Goal: Task Accomplishment & Management: Use online tool/utility

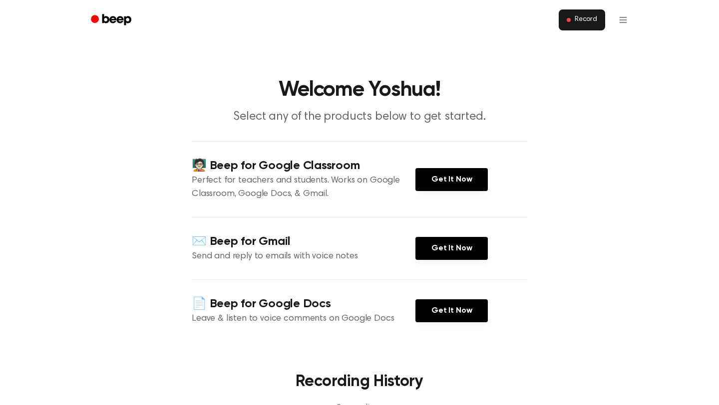
click at [602, 25] on button "Record" at bounding box center [581, 19] width 46 height 21
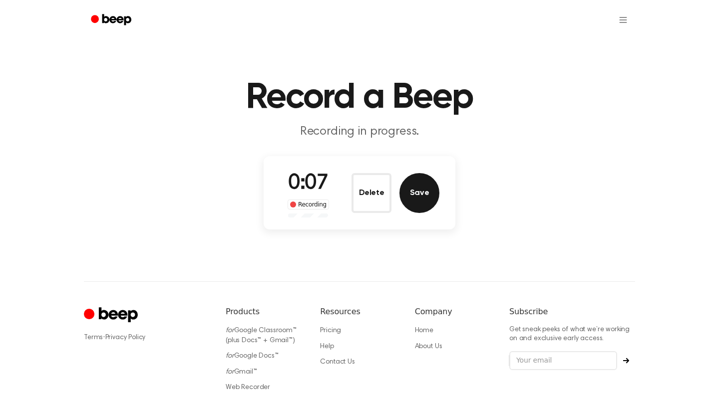
click at [402, 193] on button "Save" at bounding box center [419, 193] width 40 height 40
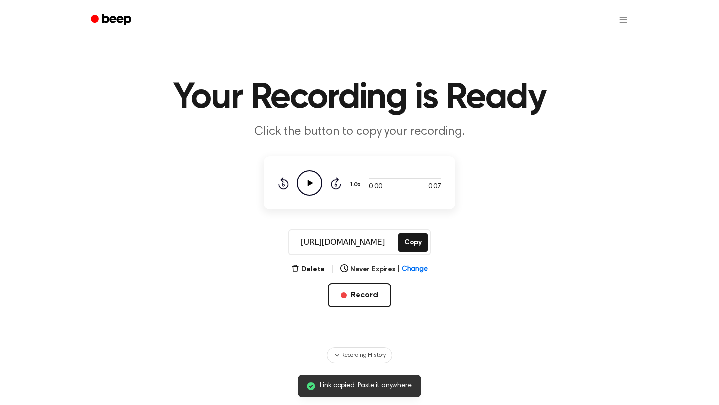
click at [309, 183] on icon at bounding box center [309, 183] width 5 height 6
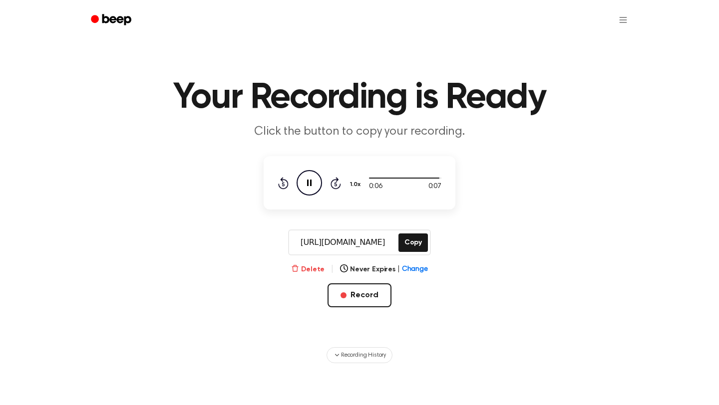
click at [297, 269] on icon "button" at bounding box center [295, 268] width 8 height 8
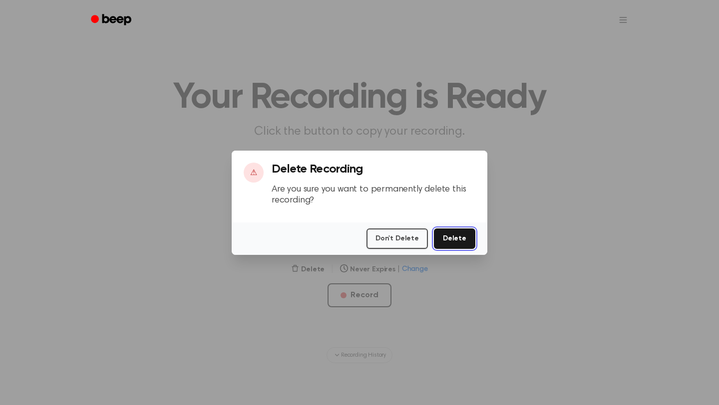
click at [452, 240] on button "Delete" at bounding box center [454, 239] width 41 height 20
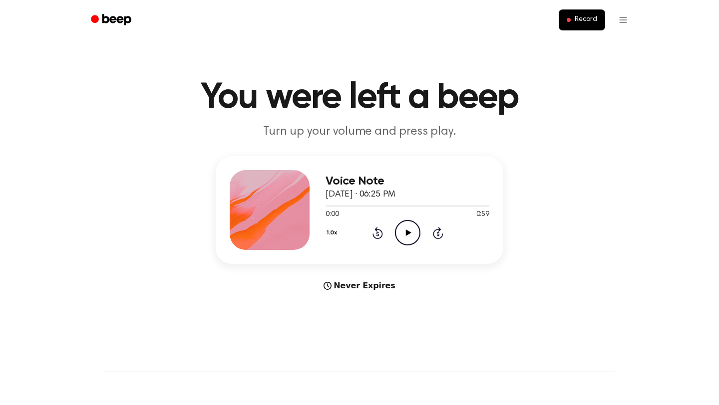
click at [406, 231] on icon at bounding box center [407, 233] width 5 height 6
click at [406, 231] on icon at bounding box center [407, 233] width 4 height 6
drag, startPoint x: 363, startPoint y: 202, endPoint x: 315, endPoint y: 202, distance: 47.9
click at [315, 202] on div "Voice Note October 8, 2025 · 06:25 PM 0:14 0:59 Your browser does not support t…" at bounding box center [359, 210] width 287 height 108
click at [245, 146] on main "You were left a beep Turn up your volume and press play. Voice Note October 8, …" at bounding box center [359, 298] width 719 height 596
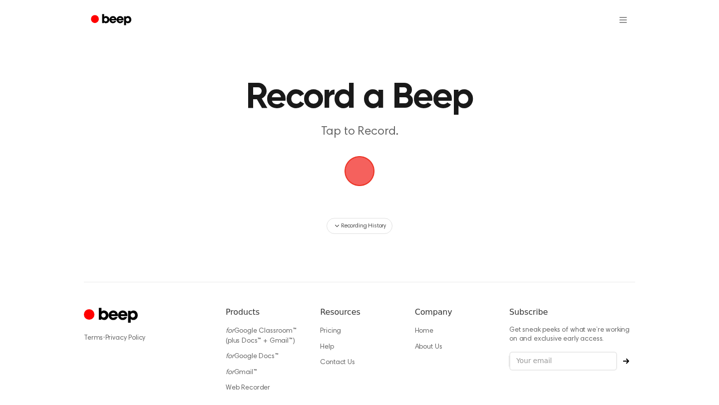
click at [355, 183] on span "button" at bounding box center [359, 171] width 46 height 46
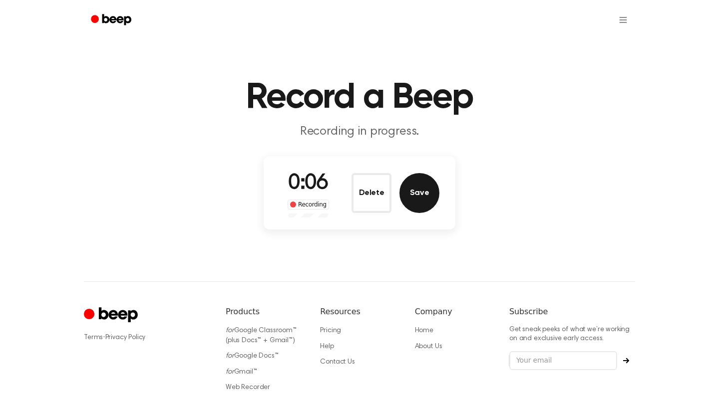
click at [417, 190] on button "Save" at bounding box center [419, 193] width 40 height 40
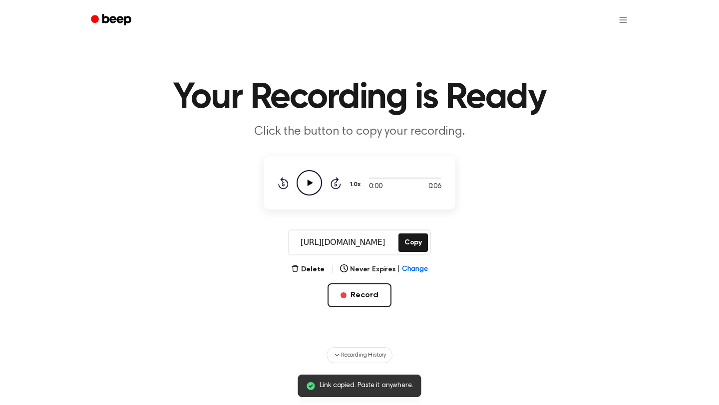
click at [316, 185] on icon "Play Audio" at bounding box center [308, 182] width 25 height 25
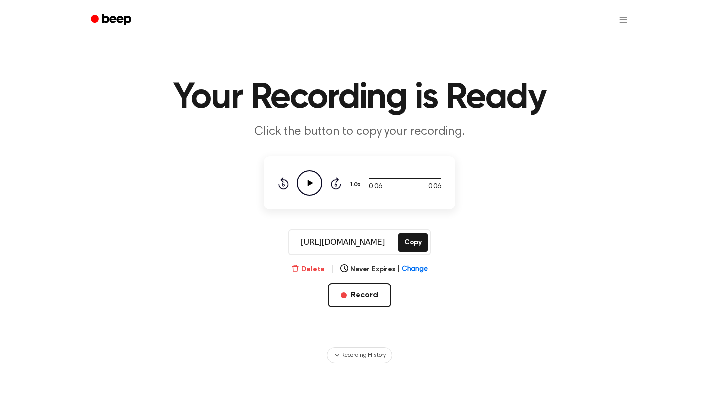
click at [316, 265] on button "Delete" at bounding box center [307, 269] width 33 height 10
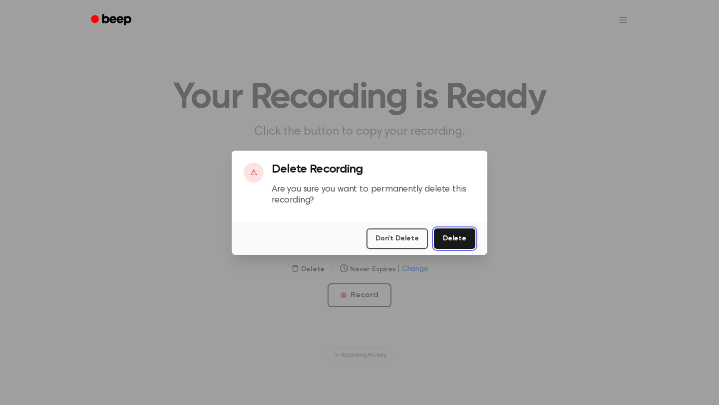
click at [444, 239] on button "Delete" at bounding box center [454, 239] width 41 height 20
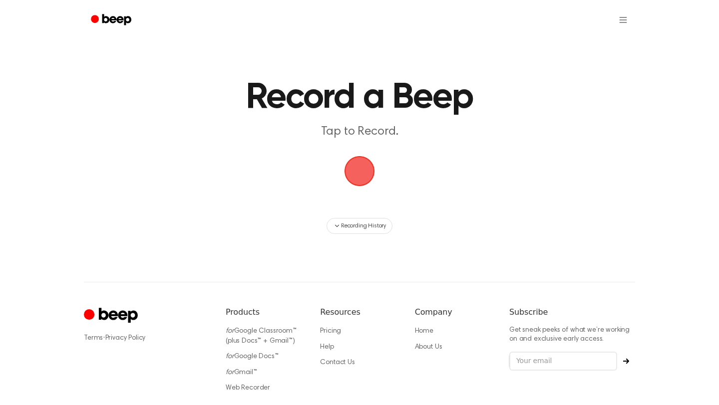
click at [362, 169] on span "button" at bounding box center [359, 171] width 52 height 52
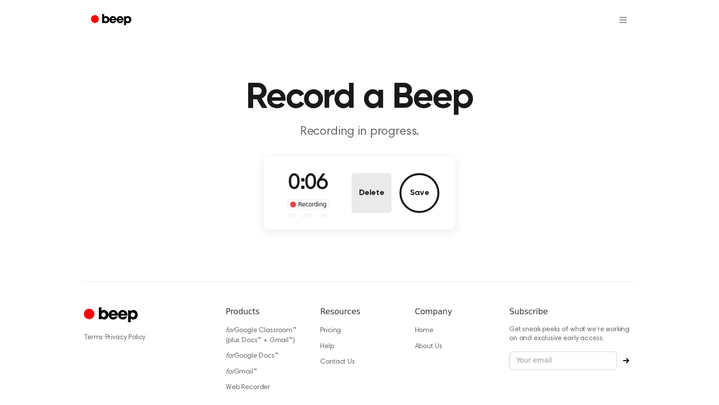
click at [372, 188] on button "Delete" at bounding box center [371, 193] width 40 height 40
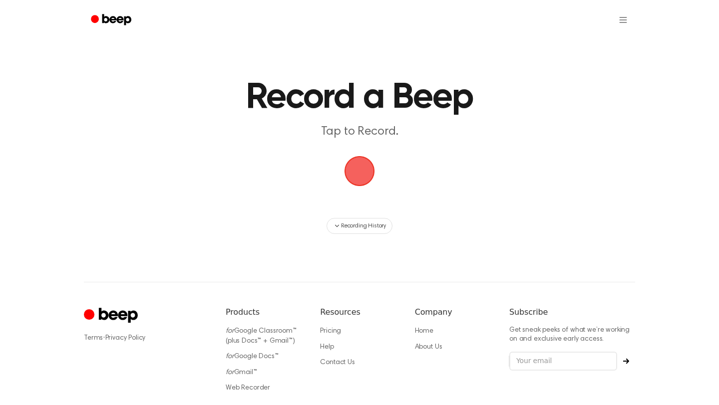
click at [354, 177] on span "button" at bounding box center [359, 171] width 51 height 51
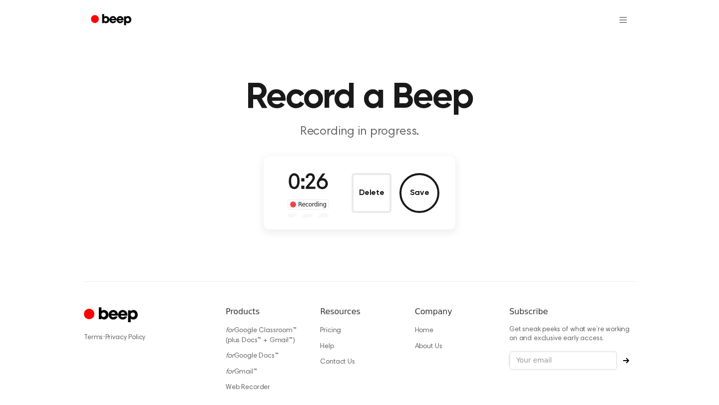
click at [354, 177] on button "Delete" at bounding box center [371, 193] width 40 height 40
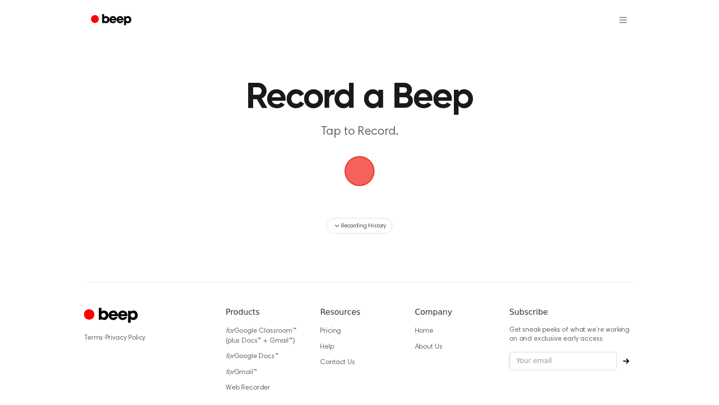
click at [354, 177] on span "button" at bounding box center [359, 171] width 52 height 52
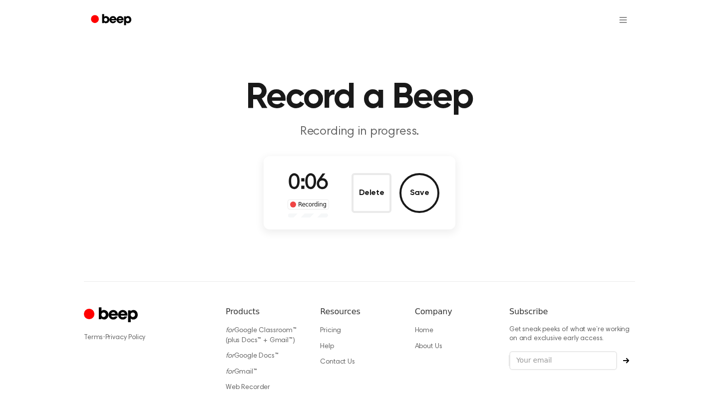
click at [354, 177] on button "Delete" at bounding box center [371, 193] width 40 height 40
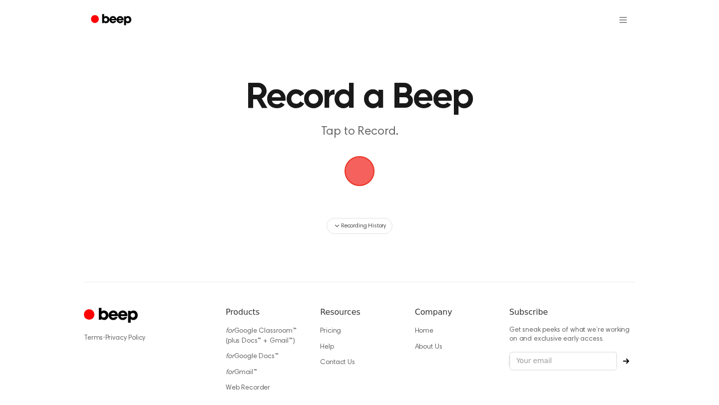
click at [354, 177] on span "button" at bounding box center [359, 171] width 38 height 38
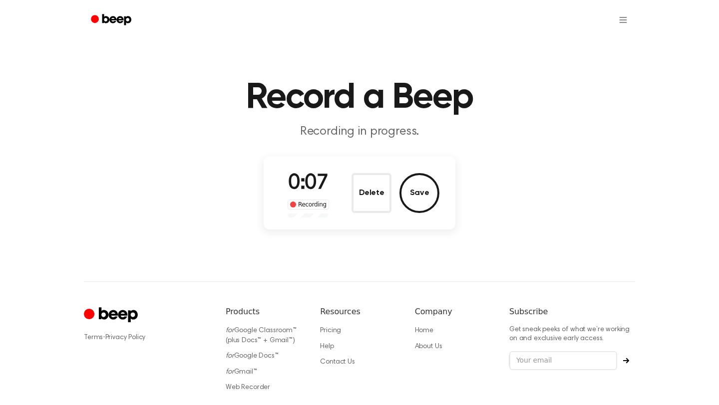
click at [354, 177] on button "Delete" at bounding box center [371, 193] width 40 height 40
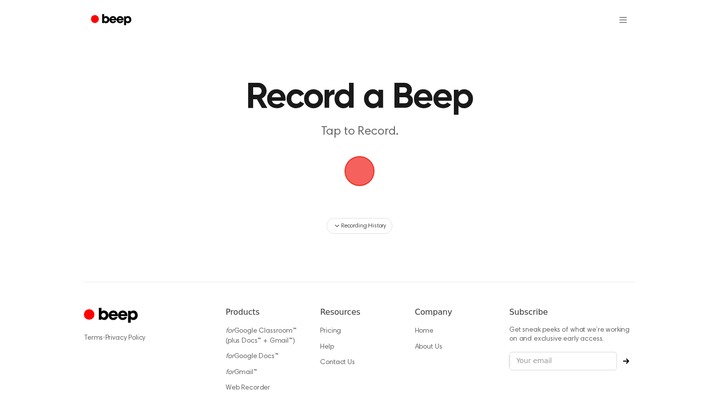
click at [354, 177] on span "button" at bounding box center [359, 171] width 37 height 37
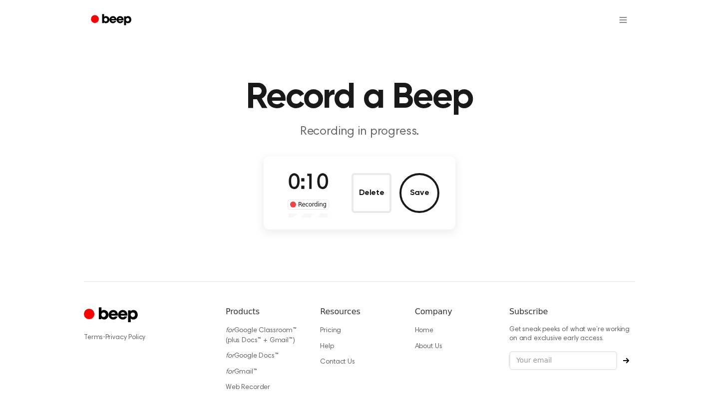
click at [354, 177] on button "Delete" at bounding box center [371, 193] width 40 height 40
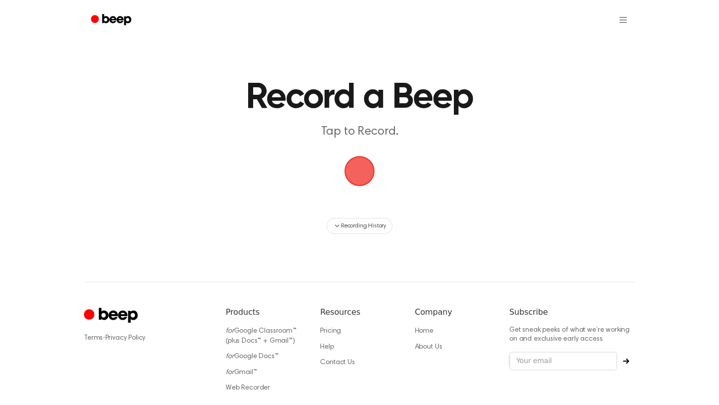
click at [354, 177] on span "button" at bounding box center [359, 171] width 47 height 47
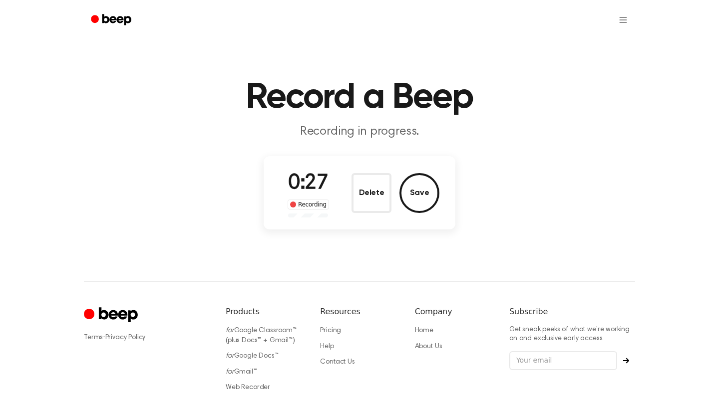
click at [354, 177] on button "Delete" at bounding box center [371, 193] width 40 height 40
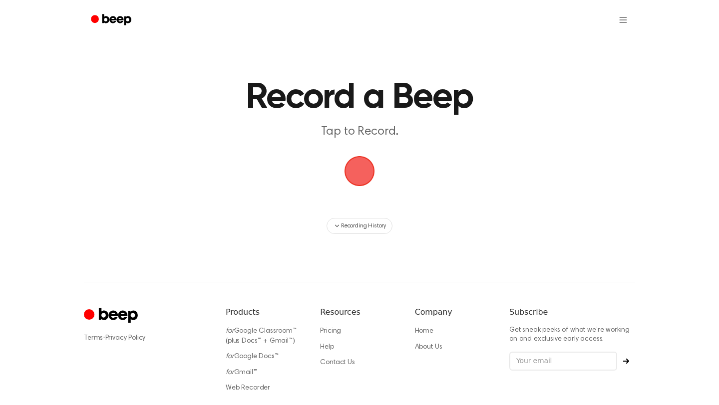
click at [354, 177] on span "button" at bounding box center [359, 171] width 45 height 45
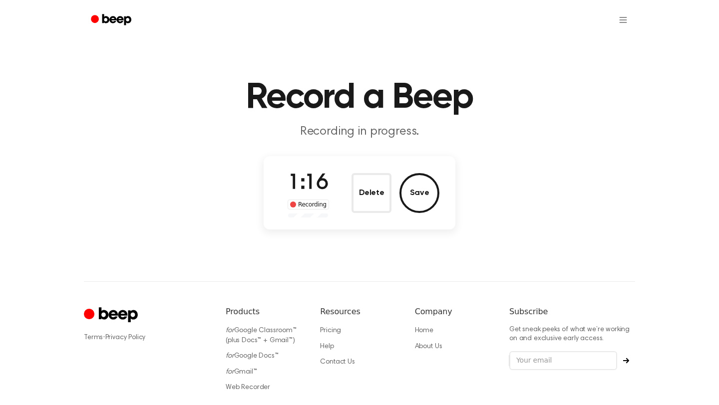
click at [354, 177] on button "Delete" at bounding box center [371, 193] width 40 height 40
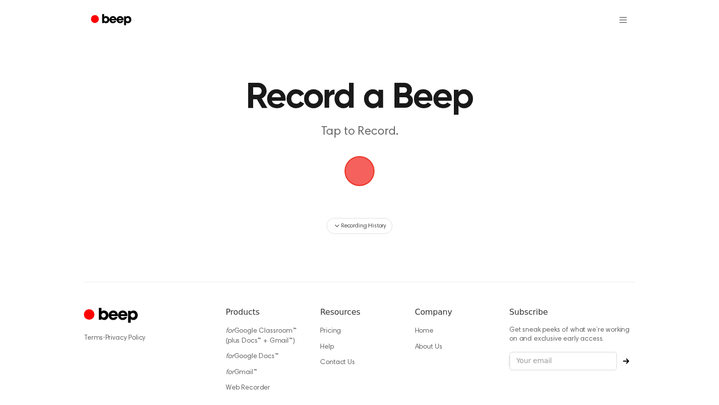
click at [349, 169] on span "button" at bounding box center [359, 171] width 56 height 56
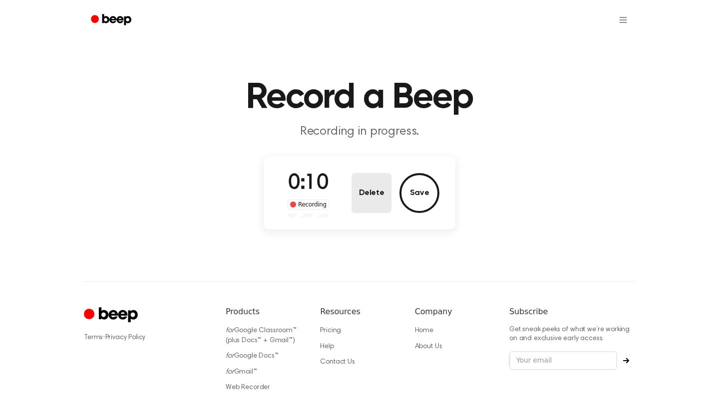
click at [360, 193] on button "Delete" at bounding box center [371, 193] width 40 height 40
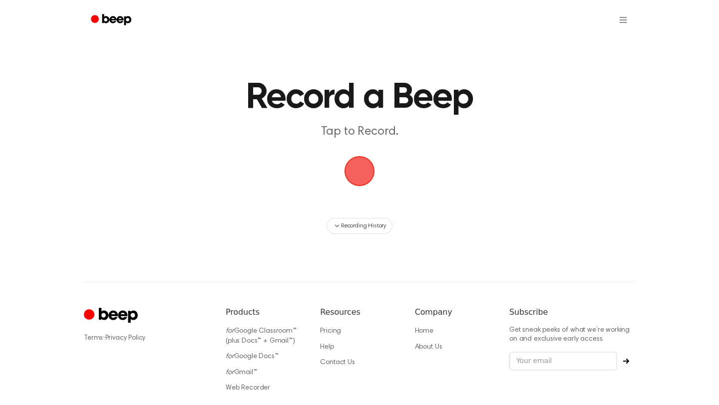
click at [358, 174] on span "button" at bounding box center [359, 171] width 56 height 56
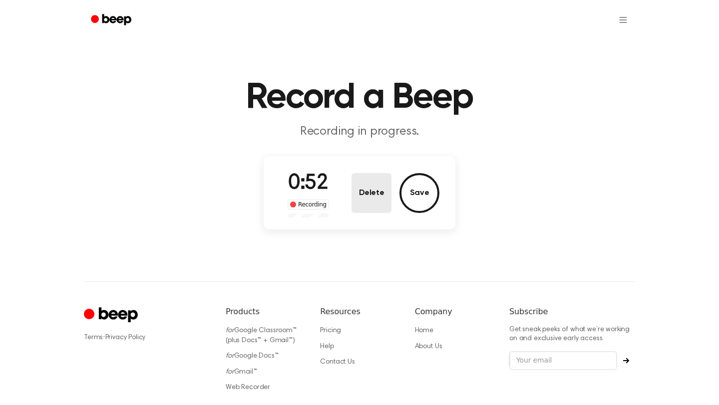
click at [356, 188] on button "Delete" at bounding box center [371, 193] width 40 height 40
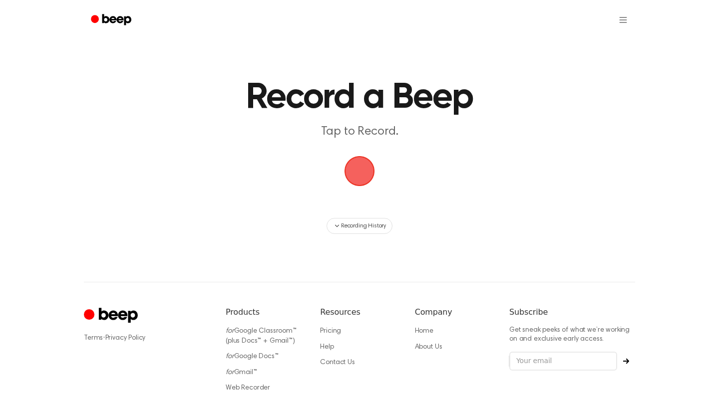
click at [360, 179] on span "button" at bounding box center [359, 171] width 48 height 48
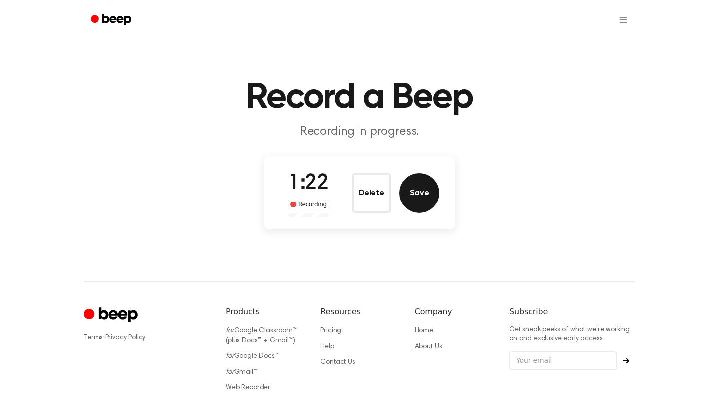
click at [418, 202] on button "Save" at bounding box center [419, 193] width 40 height 40
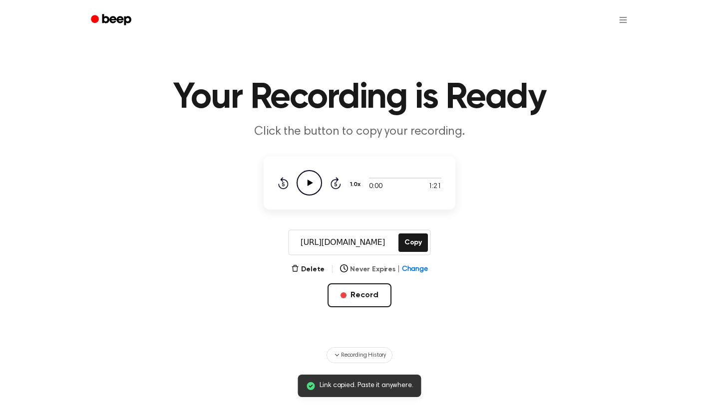
click at [407, 269] on span "Change" at bounding box center [415, 269] width 26 height 10
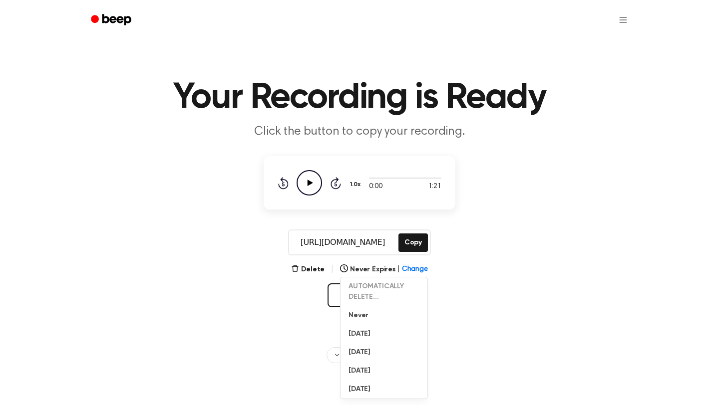
click at [238, 312] on main "Your Recording is Ready Click the button to copy your recording. 0:00 1:21 1.0x…" at bounding box center [359, 181] width 719 height 363
click at [310, 268] on button "Delete" at bounding box center [307, 269] width 33 height 10
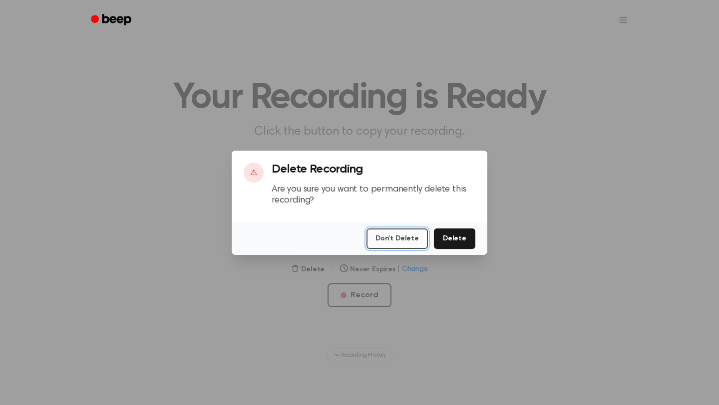
click at [398, 240] on button "Don't Delete" at bounding box center [396, 239] width 61 height 20
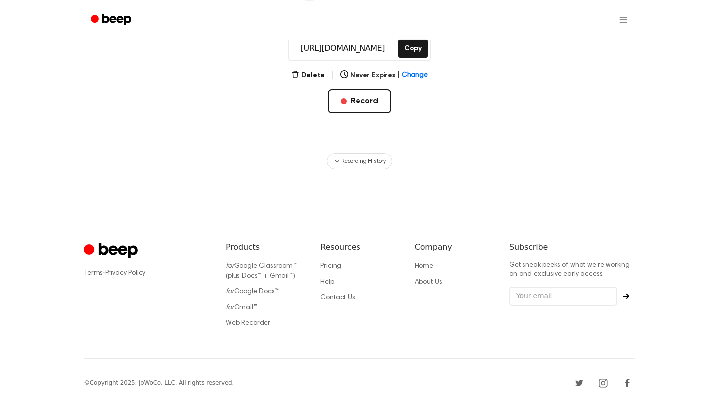
scroll to position [190, 0]
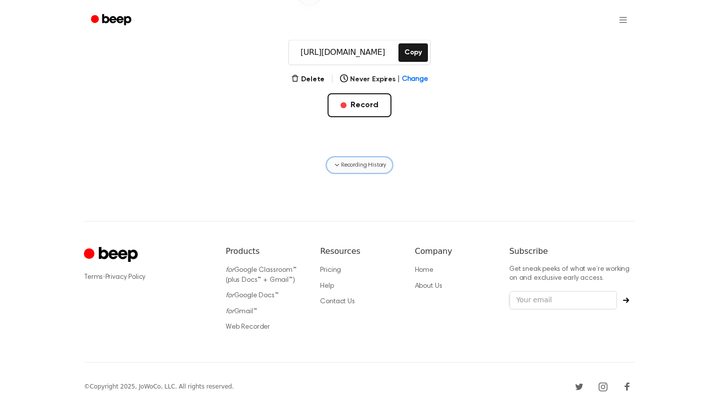
click at [349, 172] on button "Recording History" at bounding box center [359, 165] width 66 height 16
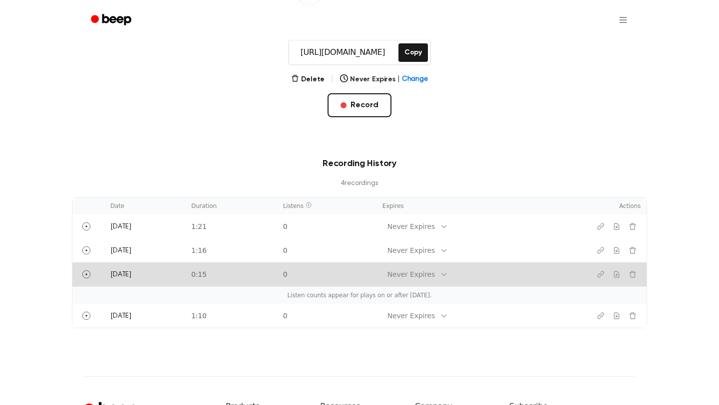
click at [185, 271] on td "Yesterday" at bounding box center [144, 274] width 81 height 24
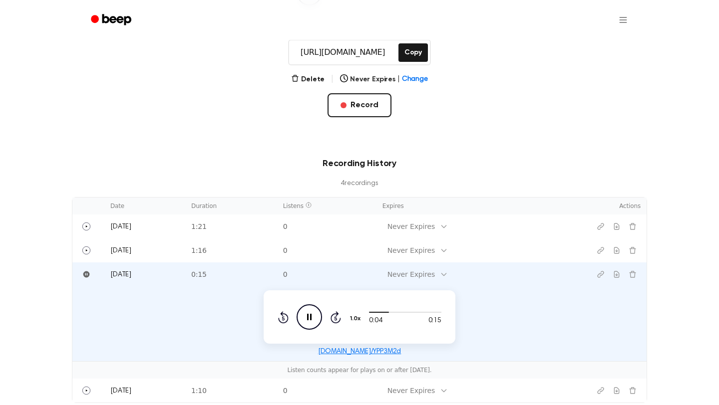
click at [312, 316] on icon "Pause Audio" at bounding box center [308, 316] width 25 height 25
click at [635, 274] on icon "Delete recording" at bounding box center [632, 274] width 6 height 6
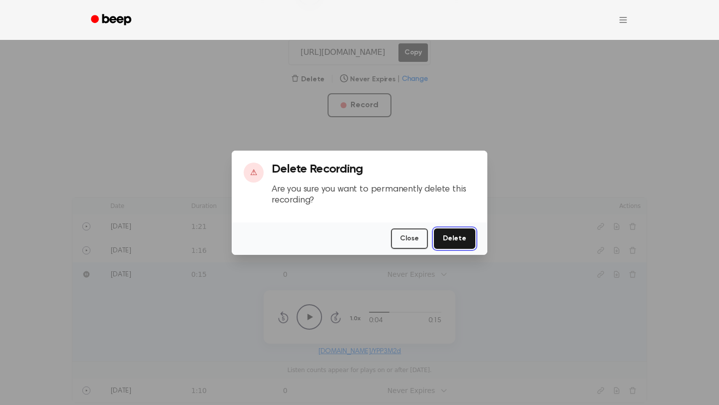
click at [454, 244] on button "Delete" at bounding box center [454, 239] width 41 height 20
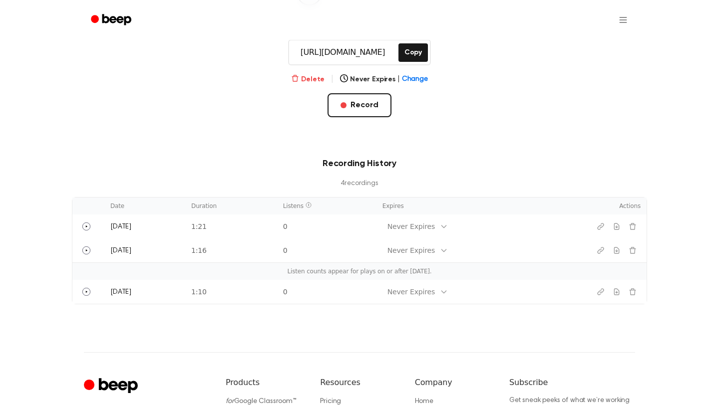
click at [316, 79] on button "Delete" at bounding box center [307, 79] width 33 height 10
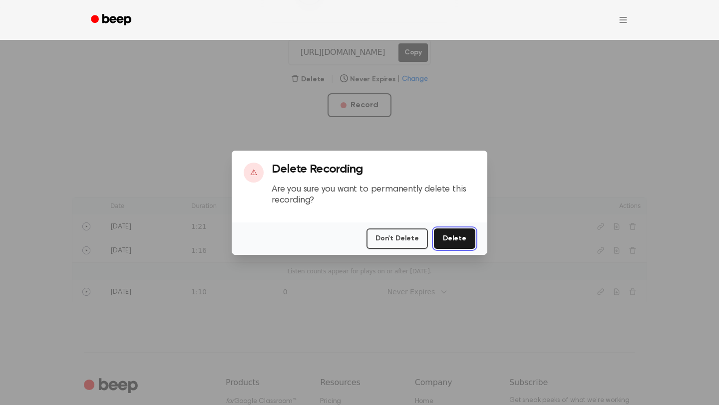
click at [443, 231] on button "Delete" at bounding box center [454, 239] width 41 height 20
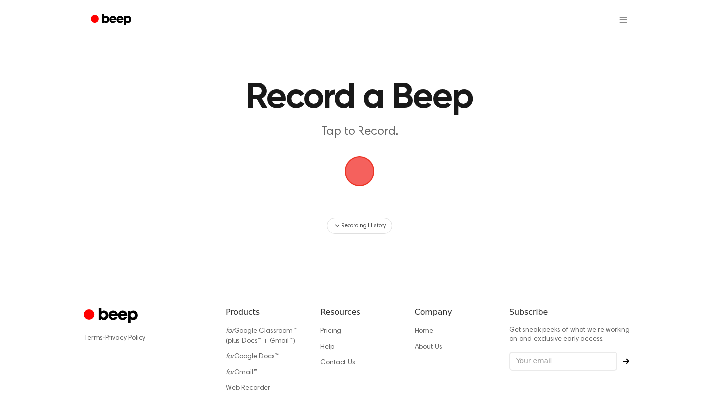
click at [373, 158] on div "button" at bounding box center [359, 171] width 30 height 30
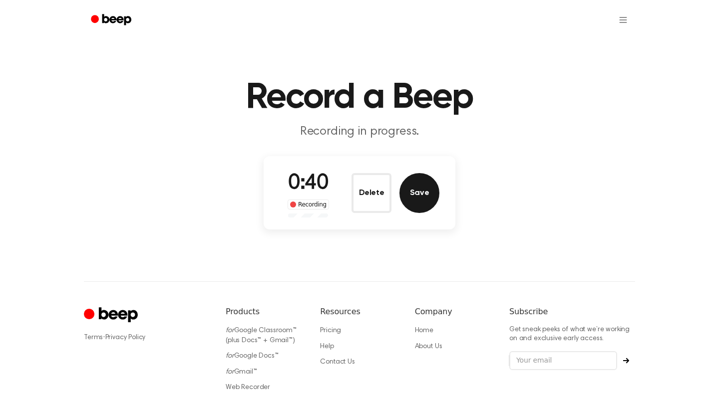
click at [410, 201] on button "Save" at bounding box center [419, 193] width 40 height 40
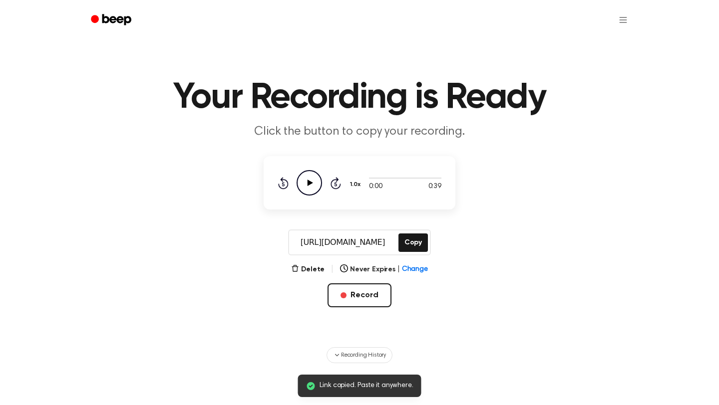
click at [315, 186] on icon "Play Audio" at bounding box center [308, 182] width 25 height 25
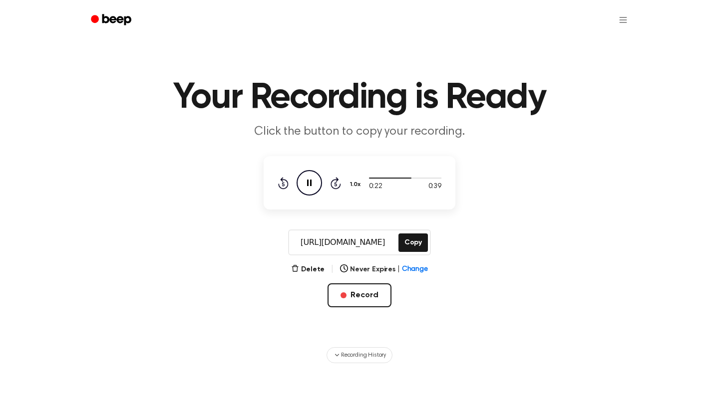
click at [417, 145] on main "Your Recording is Ready Click the button to copy your recording. 0:22 0:39 1.0x…" at bounding box center [359, 181] width 719 height 363
click at [308, 265] on button "Delete" at bounding box center [307, 269] width 33 height 10
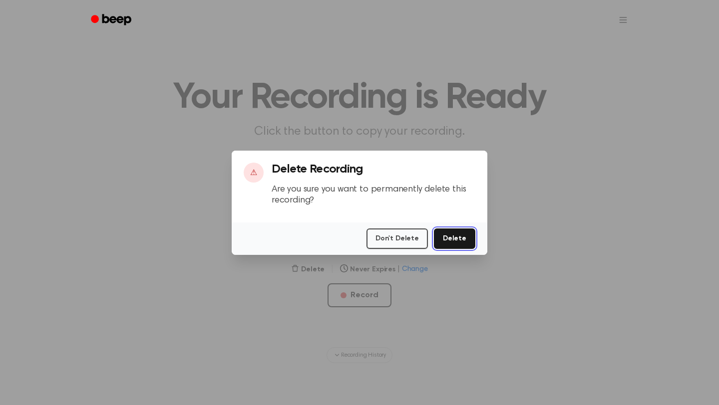
click at [455, 236] on button "Delete" at bounding box center [454, 239] width 41 height 20
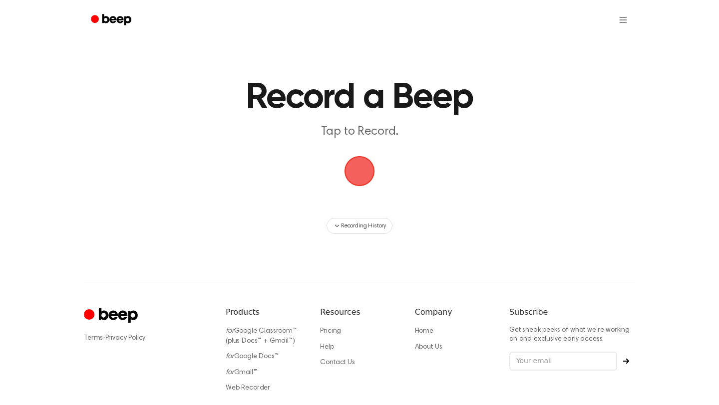
click at [357, 164] on span "button" at bounding box center [359, 171] width 36 height 36
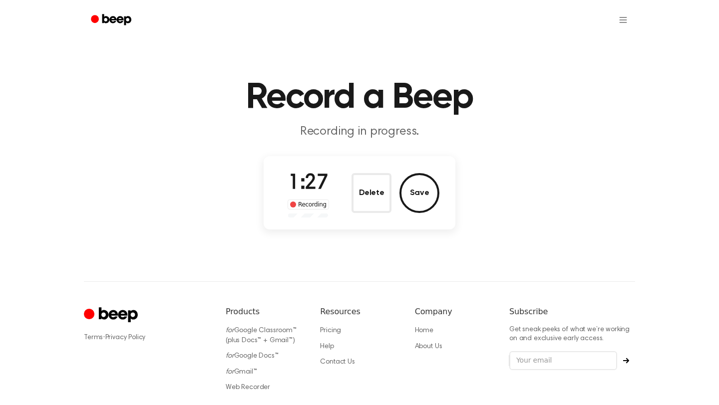
click at [361, 196] on button "Delete" at bounding box center [371, 193] width 40 height 40
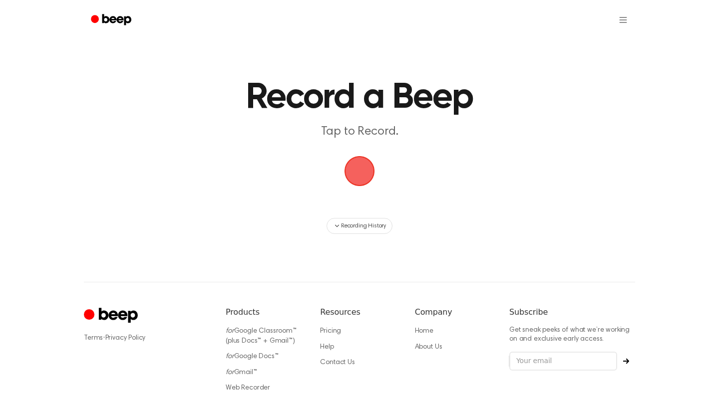
click at [362, 178] on span "button" at bounding box center [359, 171] width 36 height 36
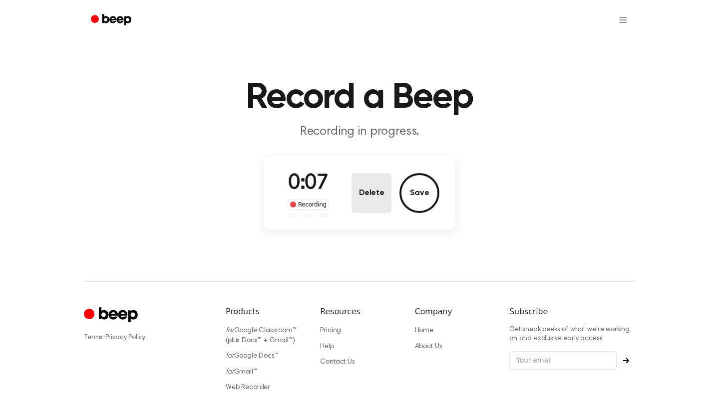
click at [362, 177] on button "Delete" at bounding box center [371, 193] width 40 height 40
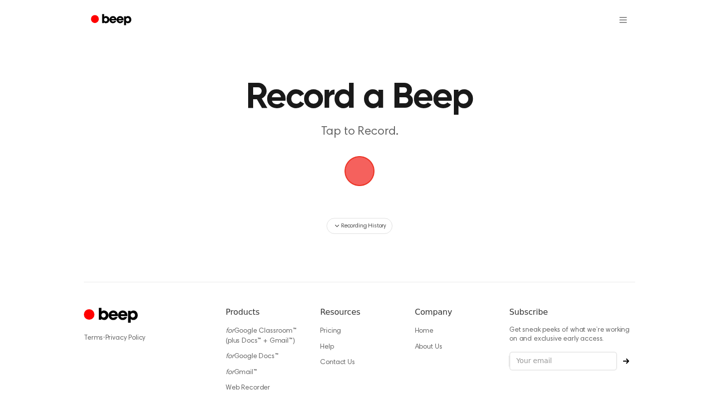
click at [364, 164] on span "button" at bounding box center [359, 171] width 30 height 30
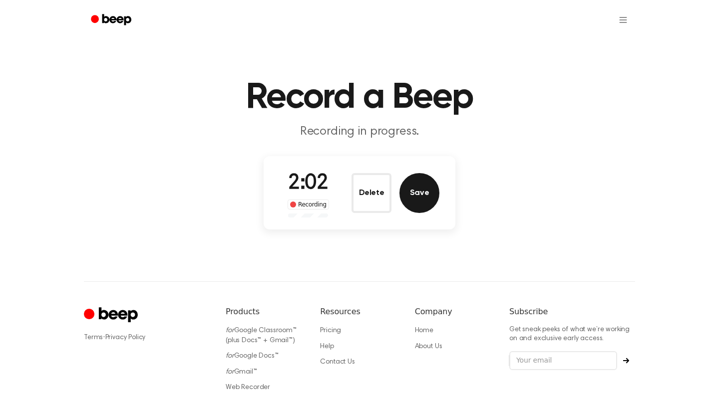
click at [415, 185] on button "Save" at bounding box center [419, 193] width 40 height 40
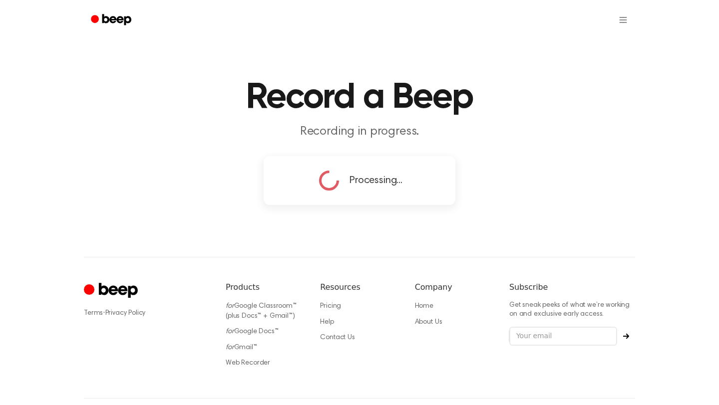
click at [462, 164] on main "Record a Beep Recording in progress. Processing..." at bounding box center [359, 104] width 719 height 209
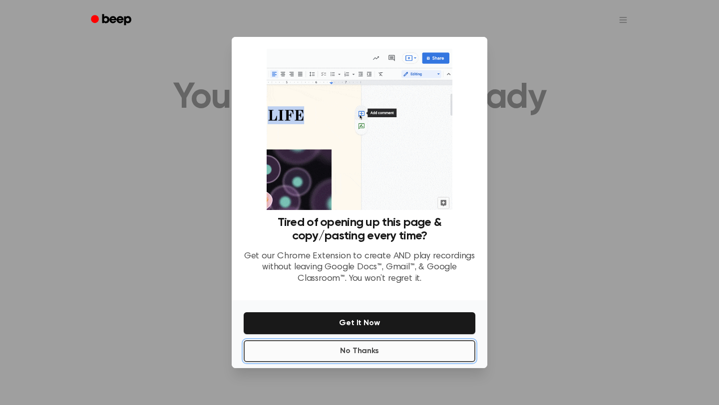
click at [281, 350] on button "No Thanks" at bounding box center [360, 351] width 232 height 22
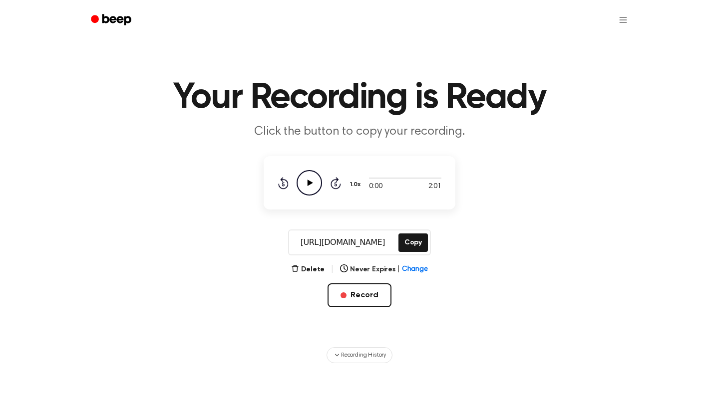
click at [316, 181] on icon "Play Audio" at bounding box center [308, 182] width 25 height 25
